Goal: Navigation & Orientation: Find specific page/section

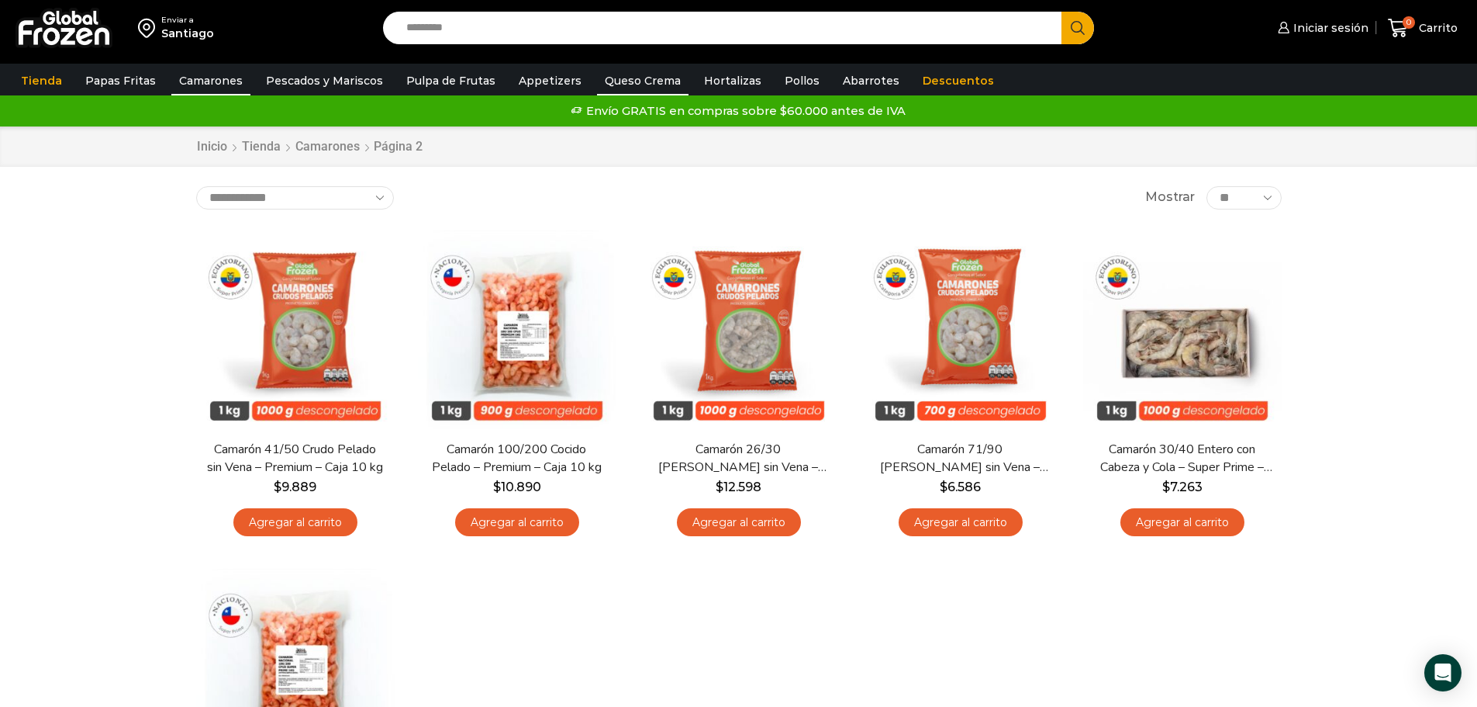
click at [597, 72] on link "Queso Crema" at bounding box center [643, 80] width 92 height 29
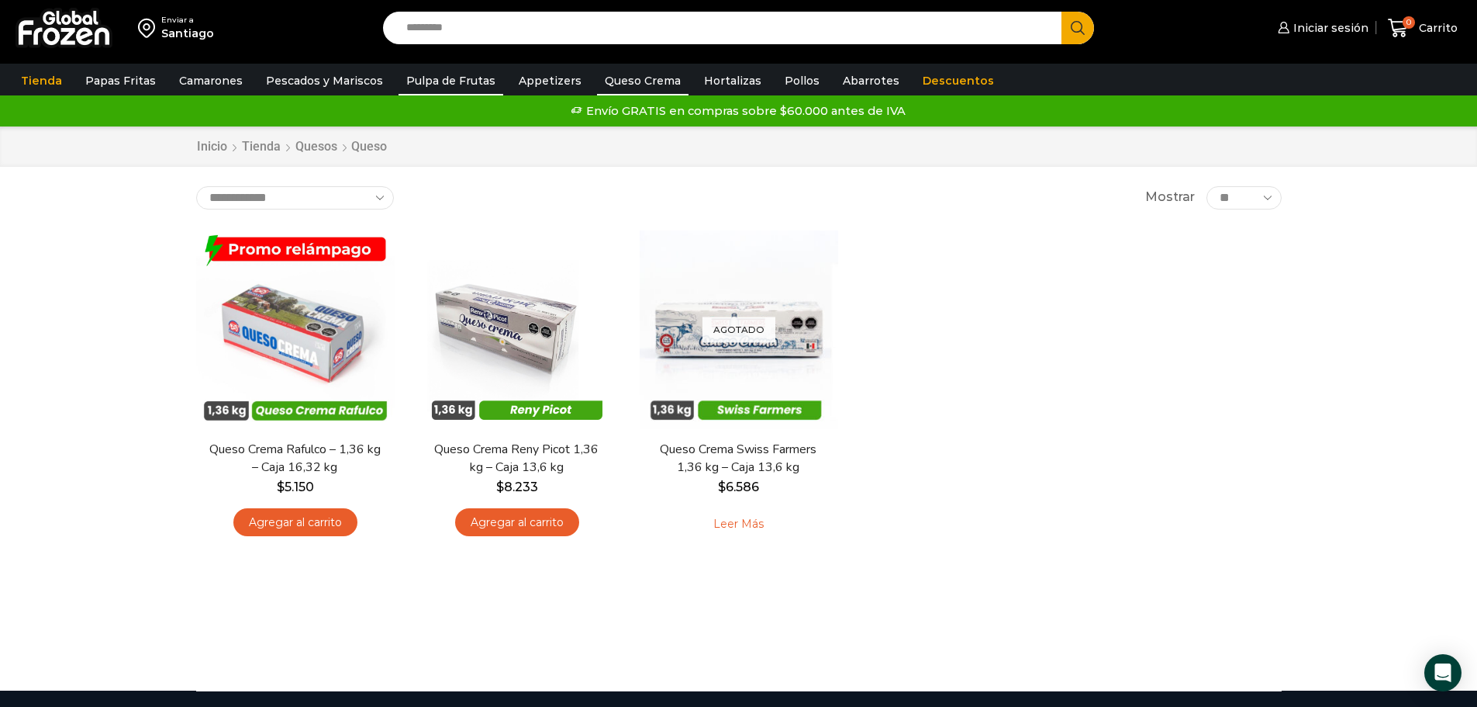
click at [446, 88] on link "Pulpa de Frutas" at bounding box center [451, 80] width 105 height 29
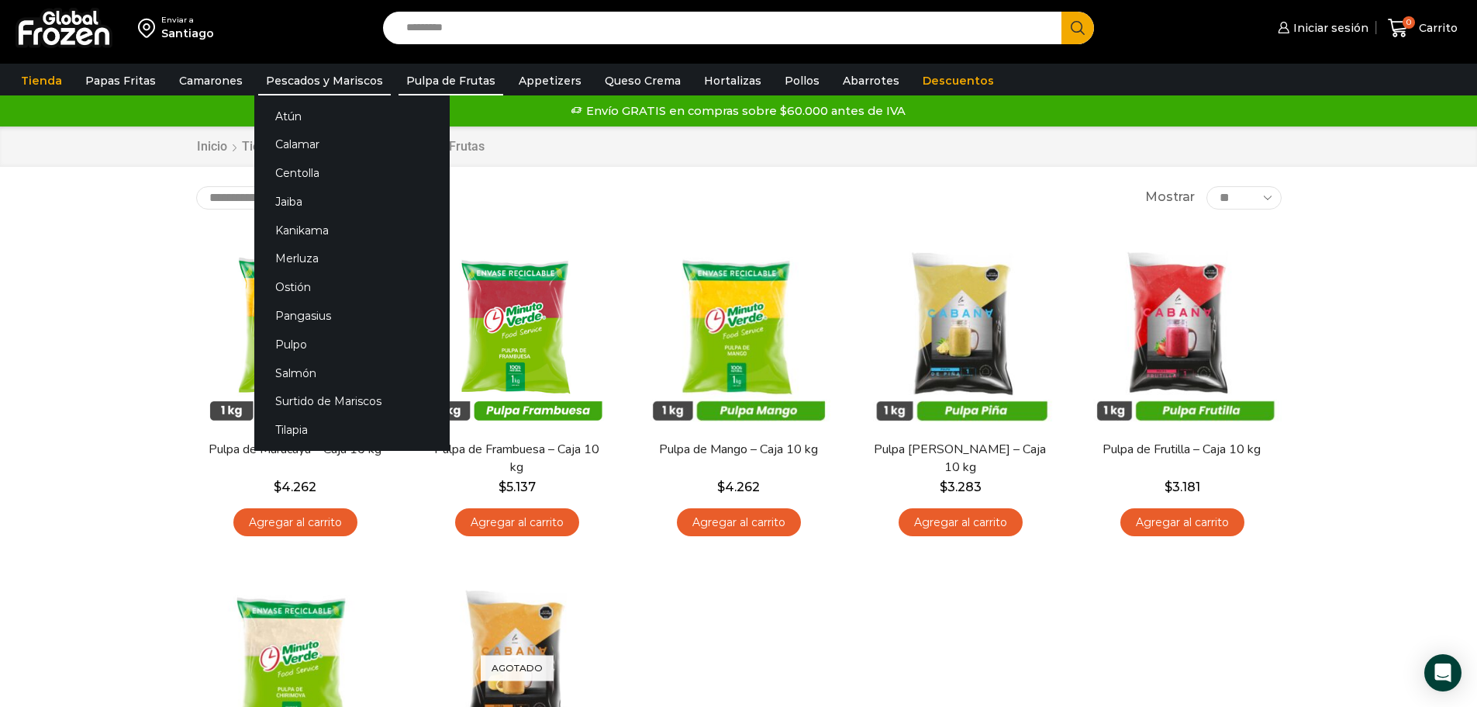
click at [351, 79] on link "Pescados y Mariscos" at bounding box center [324, 80] width 133 height 29
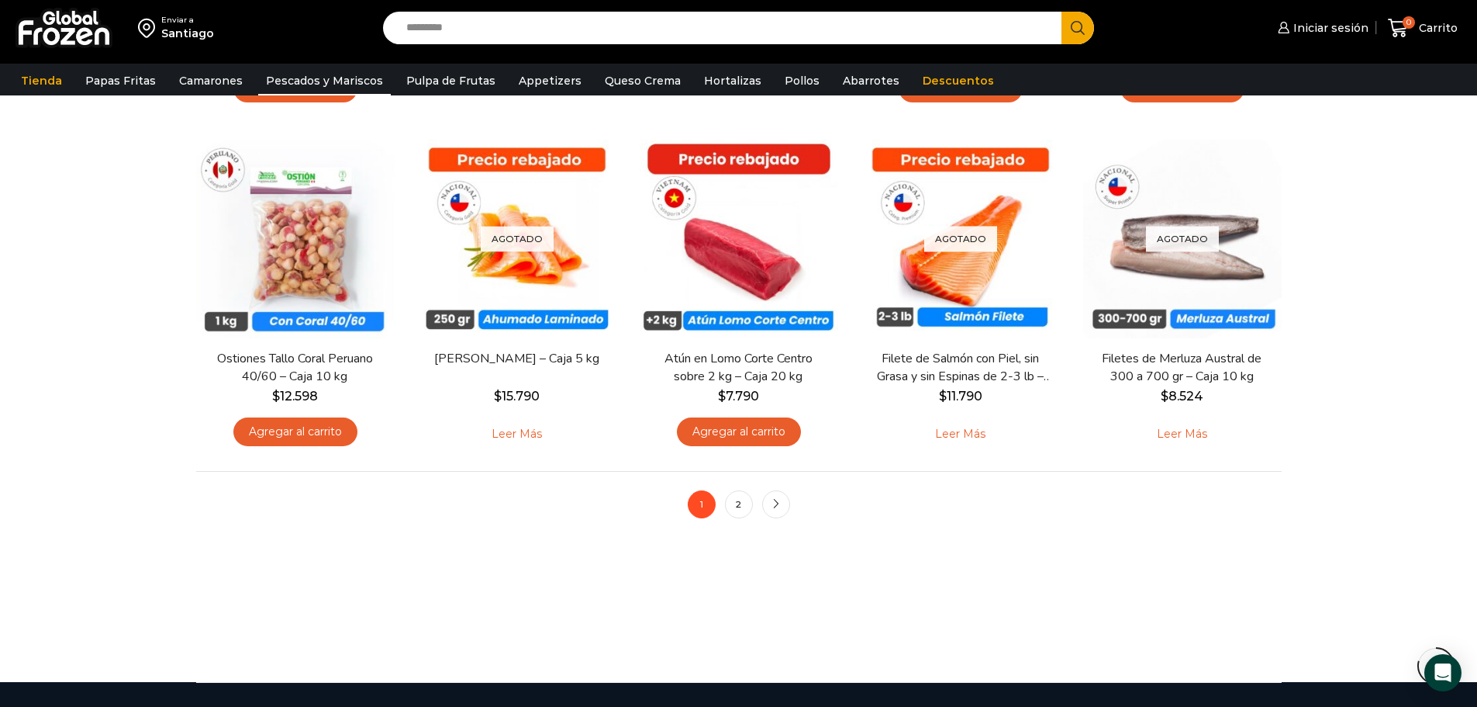
scroll to position [1133, 0]
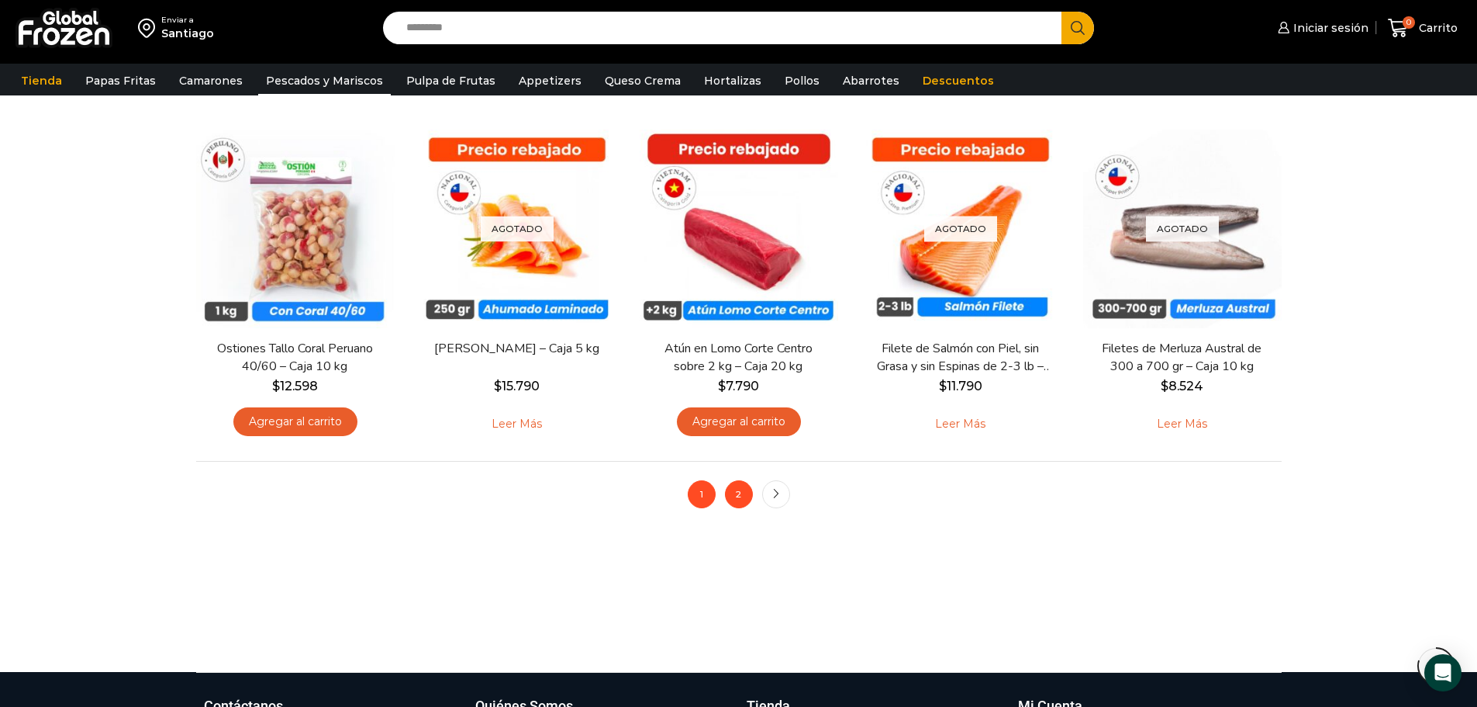
click at [746, 501] on link "2" at bounding box center [739, 494] width 28 height 28
